Goal: Information Seeking & Learning: Learn about a topic

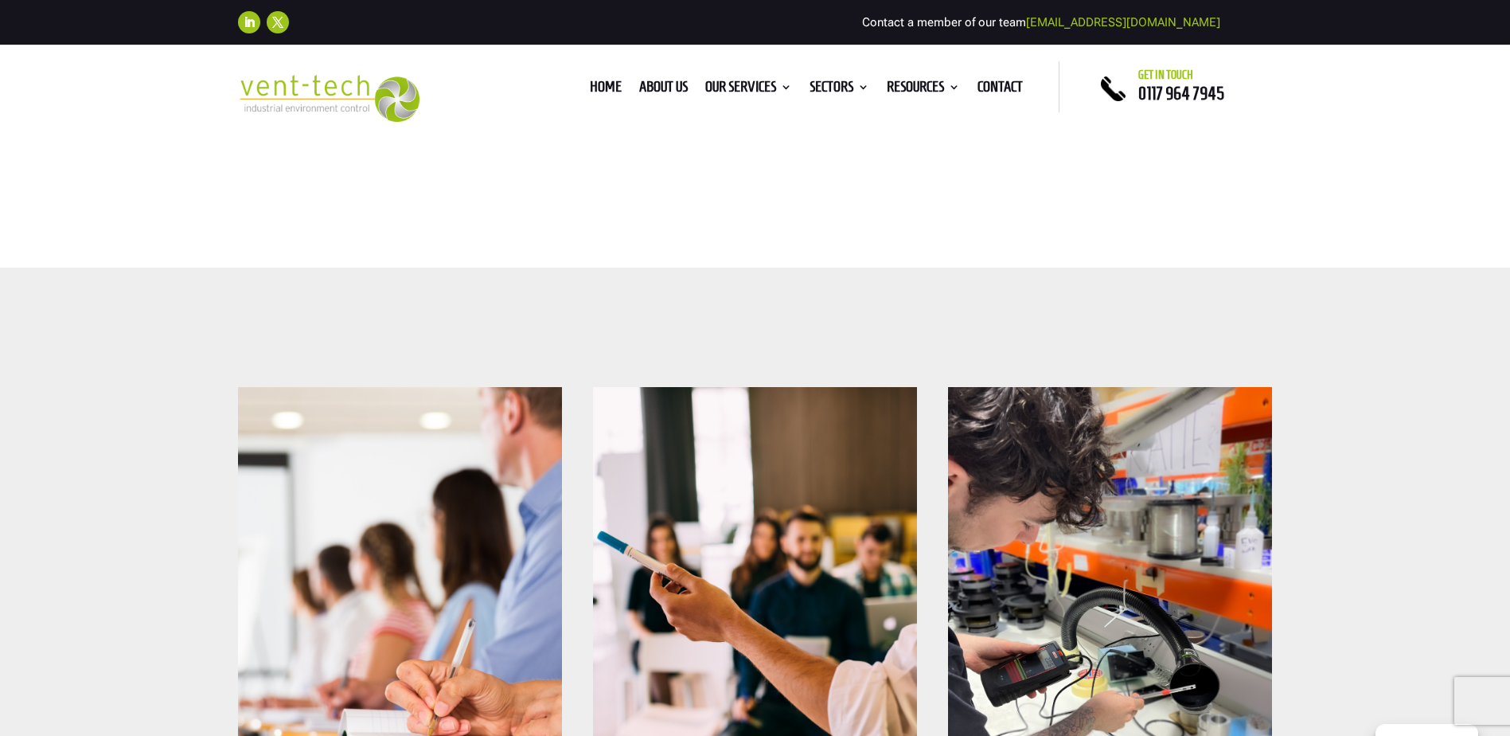
scroll to position [637, 0]
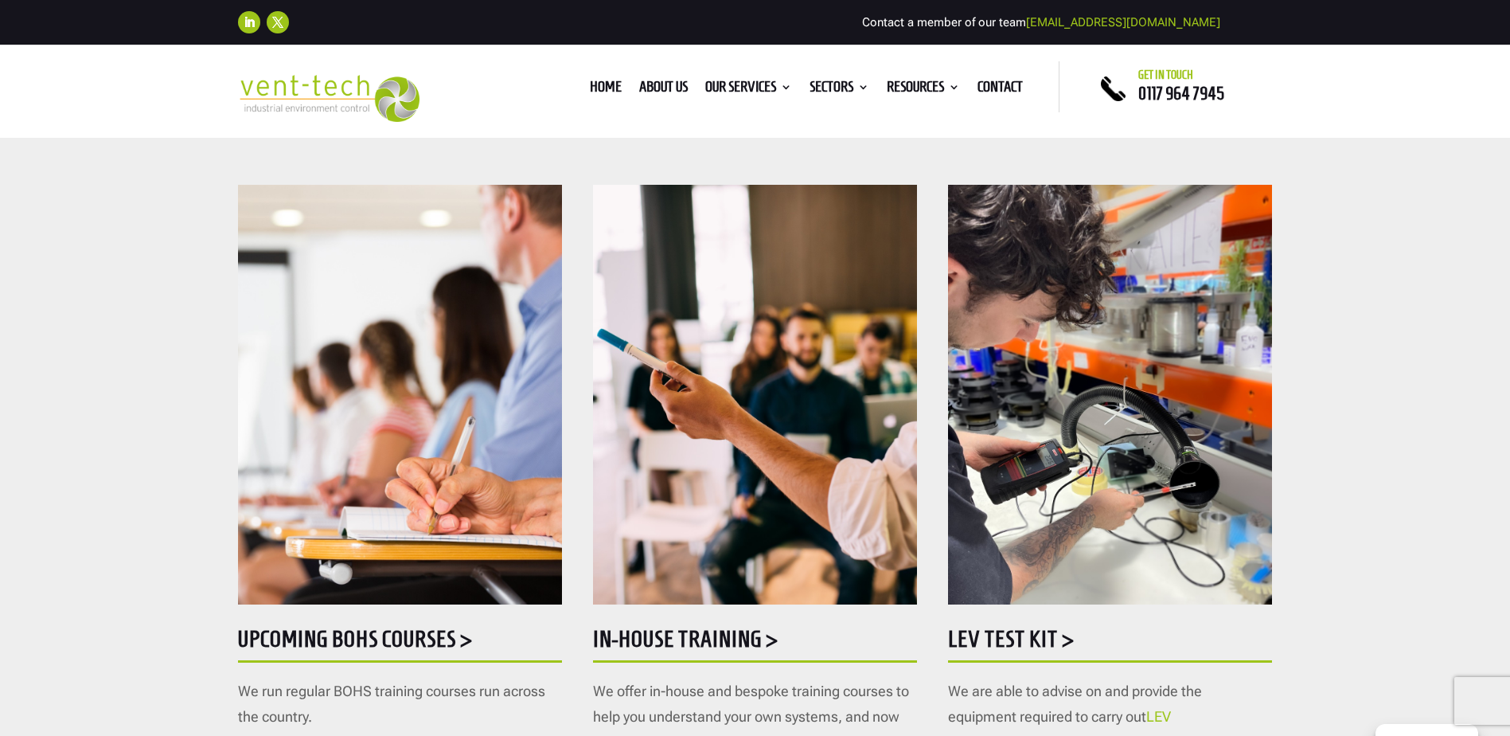
click at [745, 643] on h5 "In-house training >" at bounding box center [755, 642] width 324 height 31
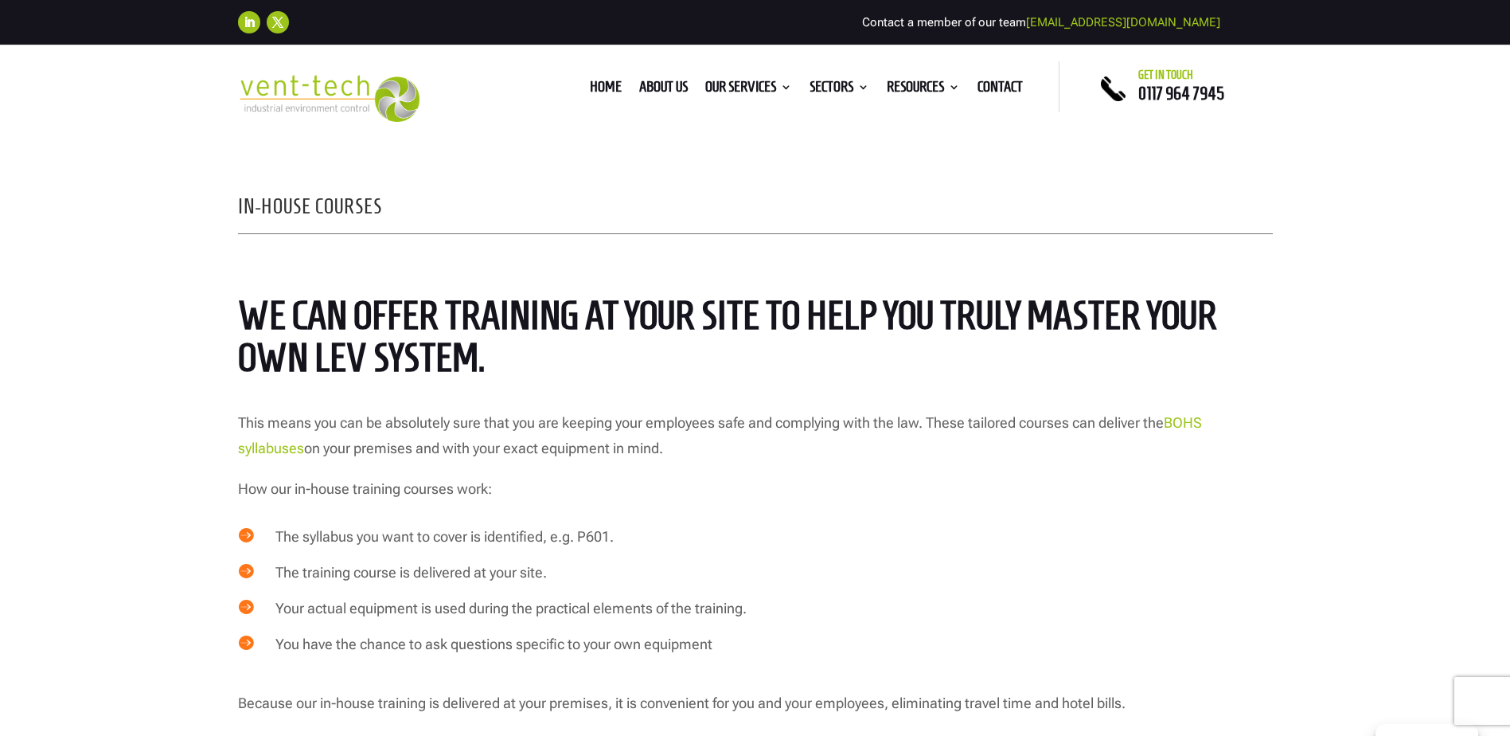
scroll to position [637, 0]
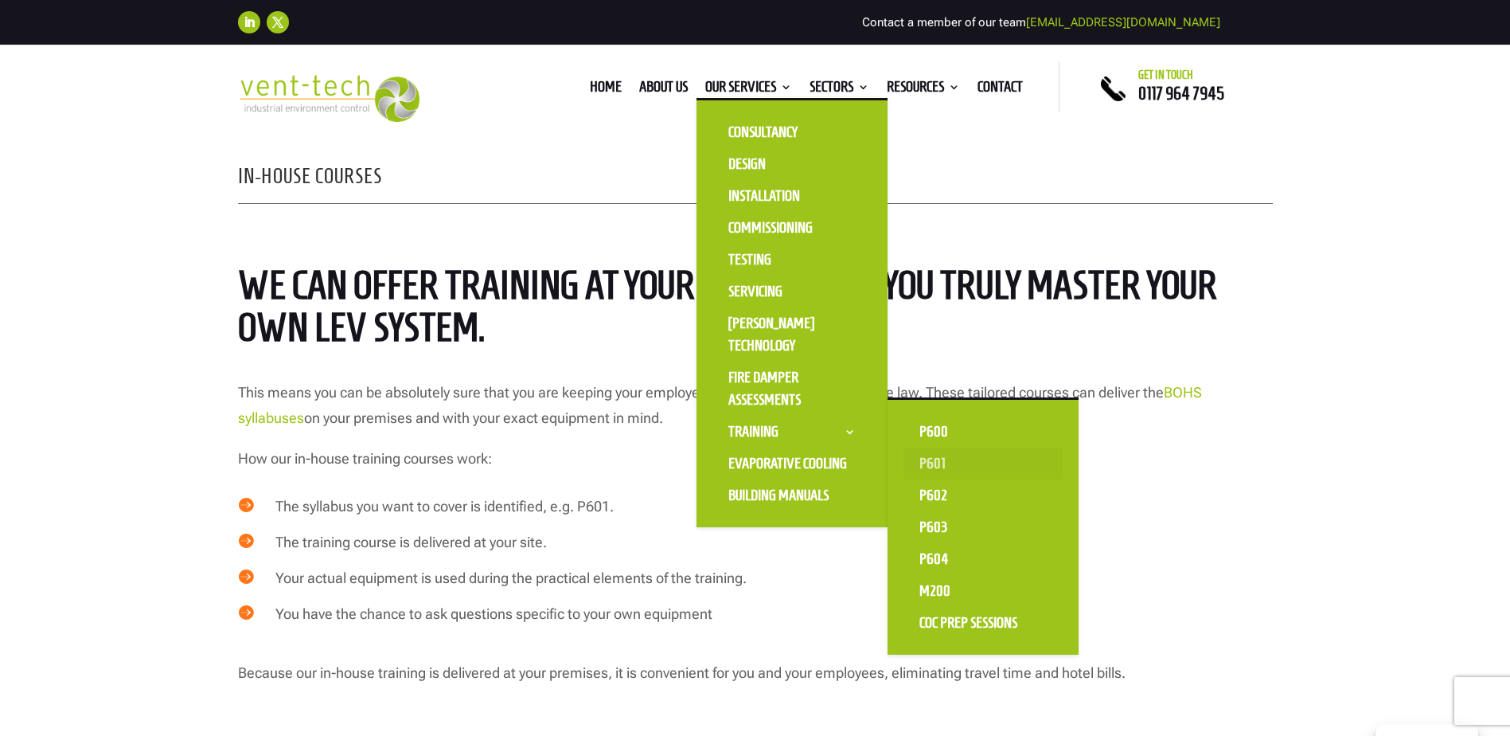
click at [928, 463] on link "P601" at bounding box center [983, 463] width 159 height 32
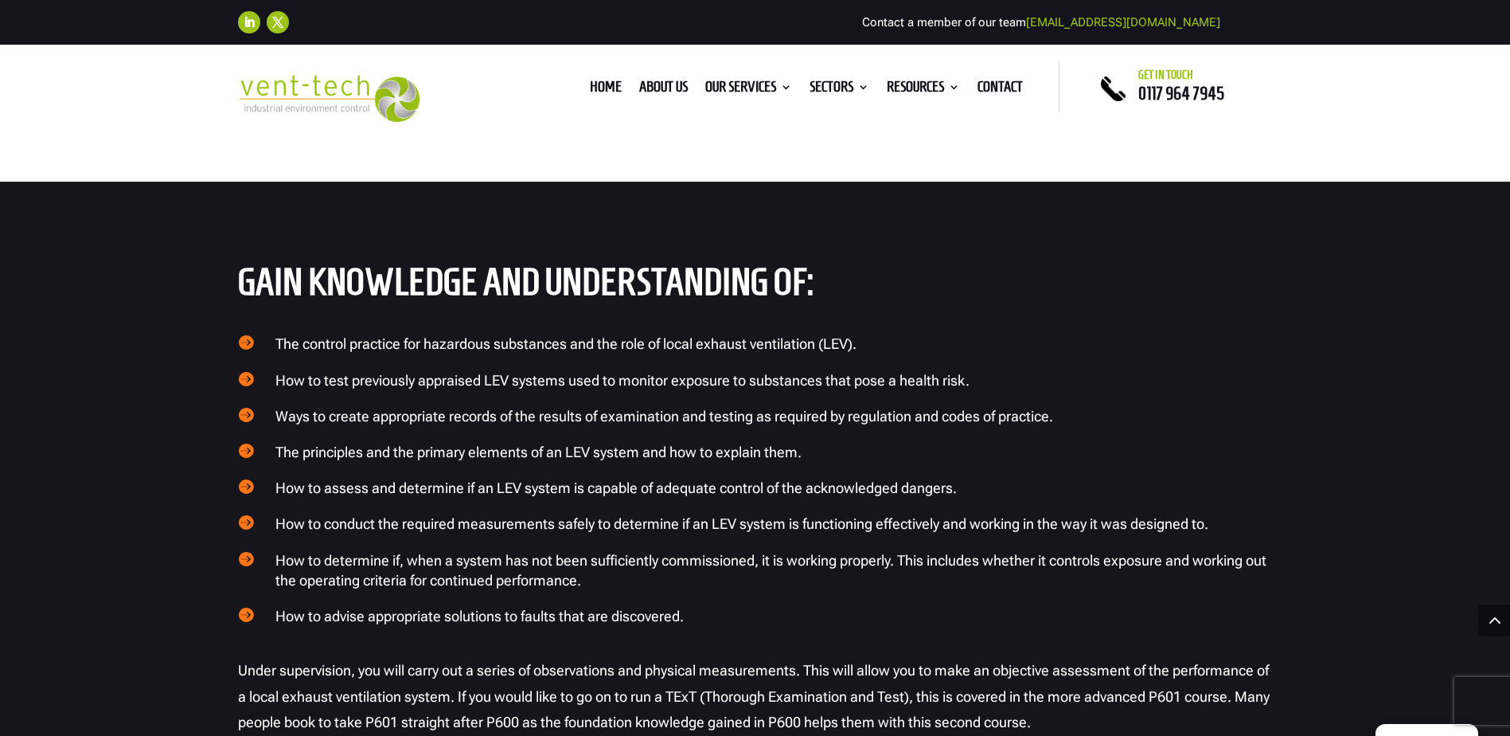
scroll to position [3185, 0]
